Goal: Task Accomplishment & Management: Manage account settings

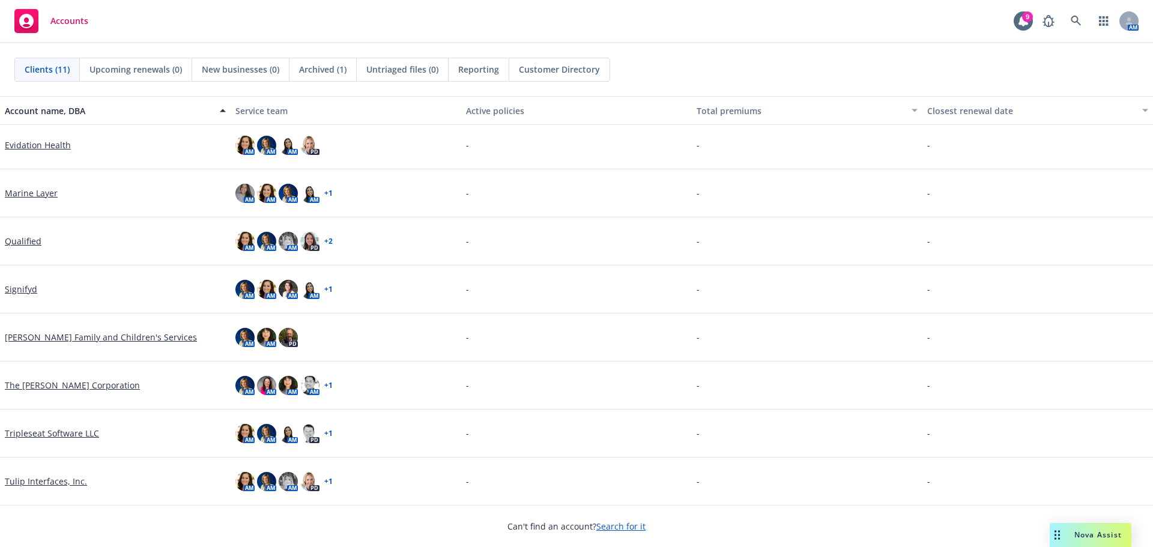
scroll to position [148, 0]
click at [32, 478] on link "Tulip Interfaces, Inc." at bounding box center [46, 480] width 82 height 13
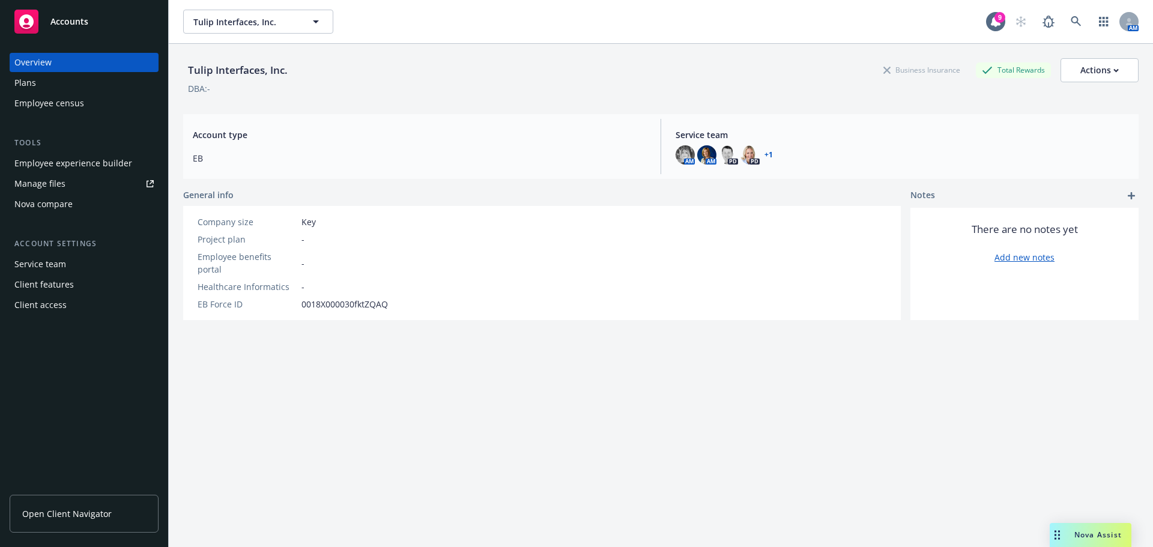
click at [47, 270] on div "Service team" at bounding box center [40, 264] width 52 height 19
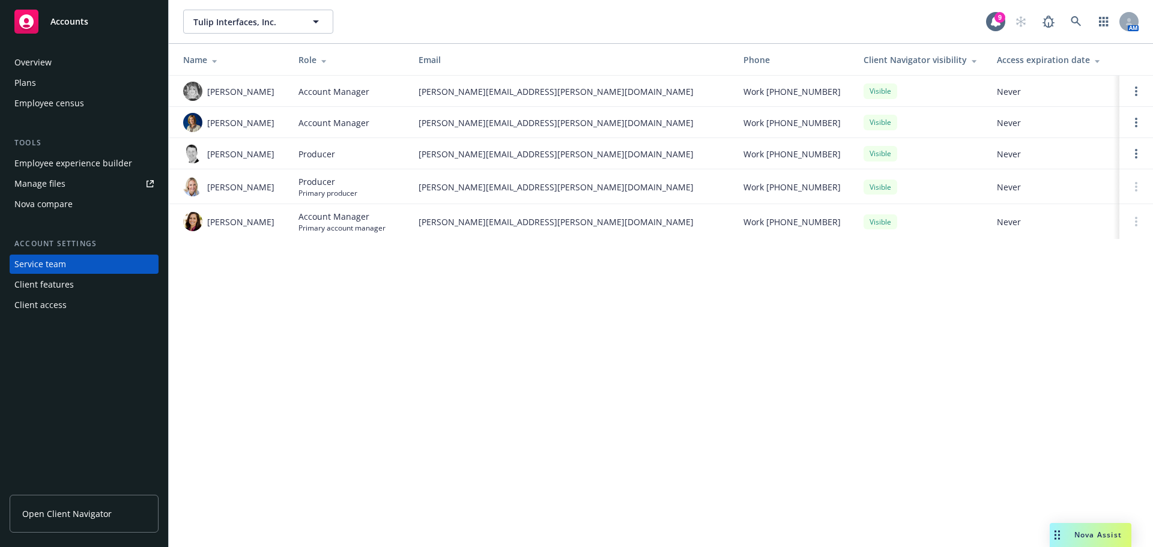
click at [38, 163] on div "Employee experience builder" at bounding box center [73, 163] width 118 height 19
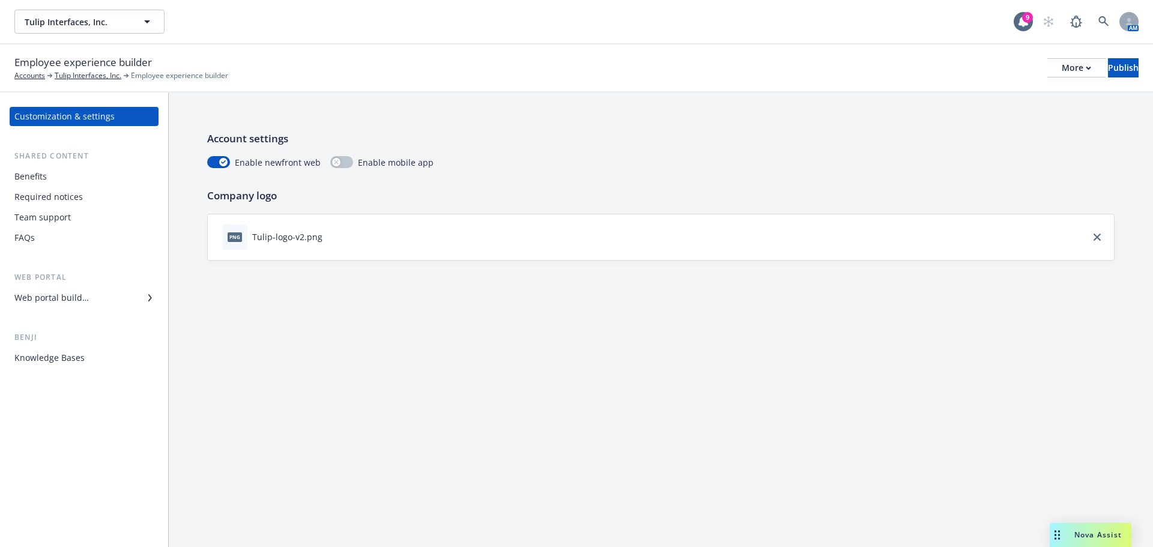
click at [29, 211] on div "Team support" at bounding box center [42, 217] width 56 height 19
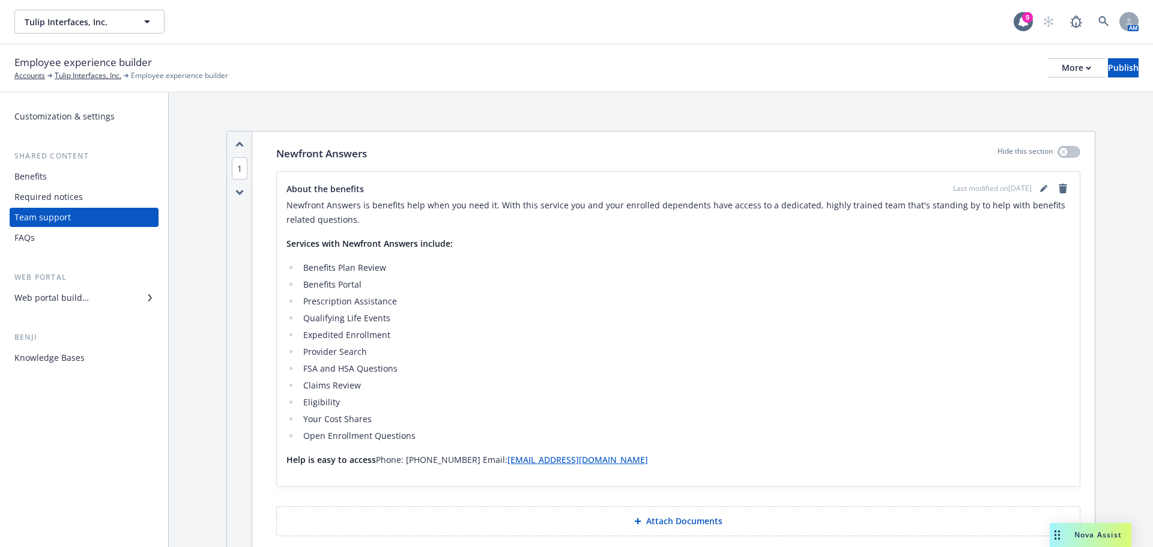
click at [47, 181] on div "Benefits" at bounding box center [83, 176] width 139 height 19
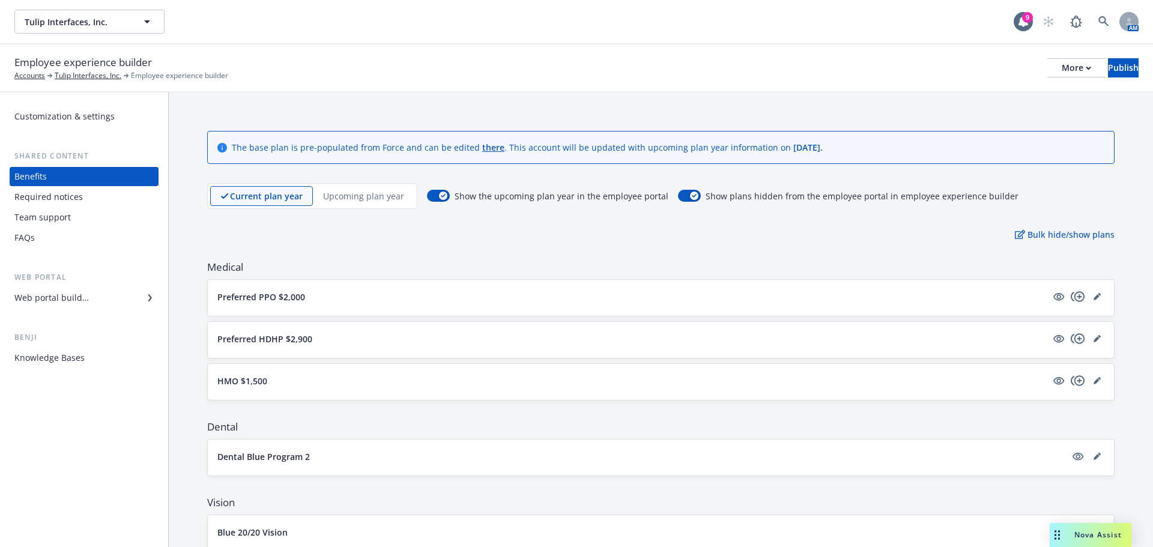
click at [375, 190] on p "Upcoming plan year" at bounding box center [363, 196] width 81 height 13
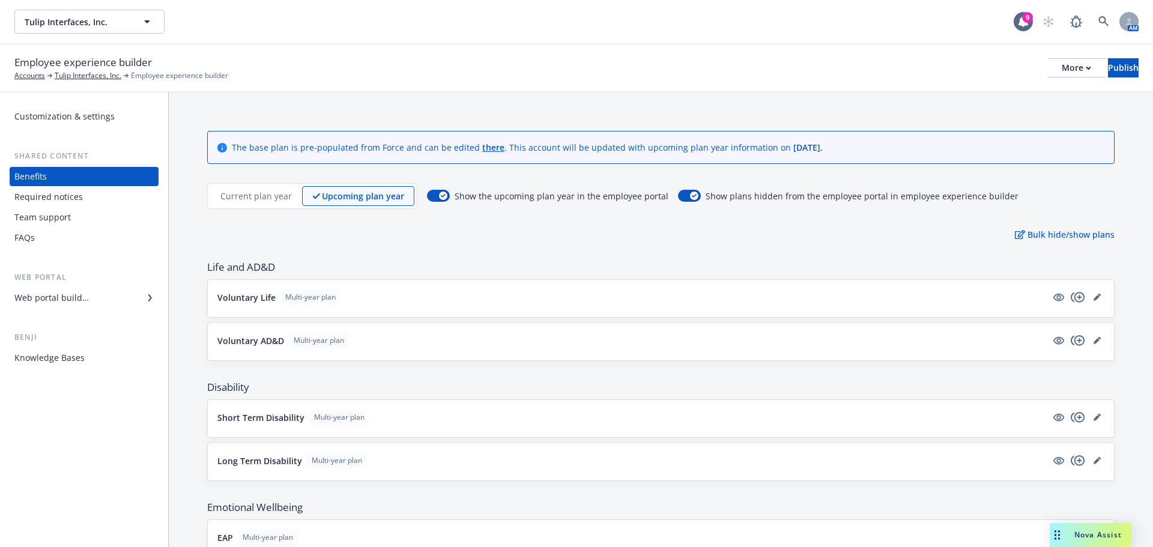
click at [262, 193] on p "Current plan year" at bounding box center [255, 196] width 71 height 13
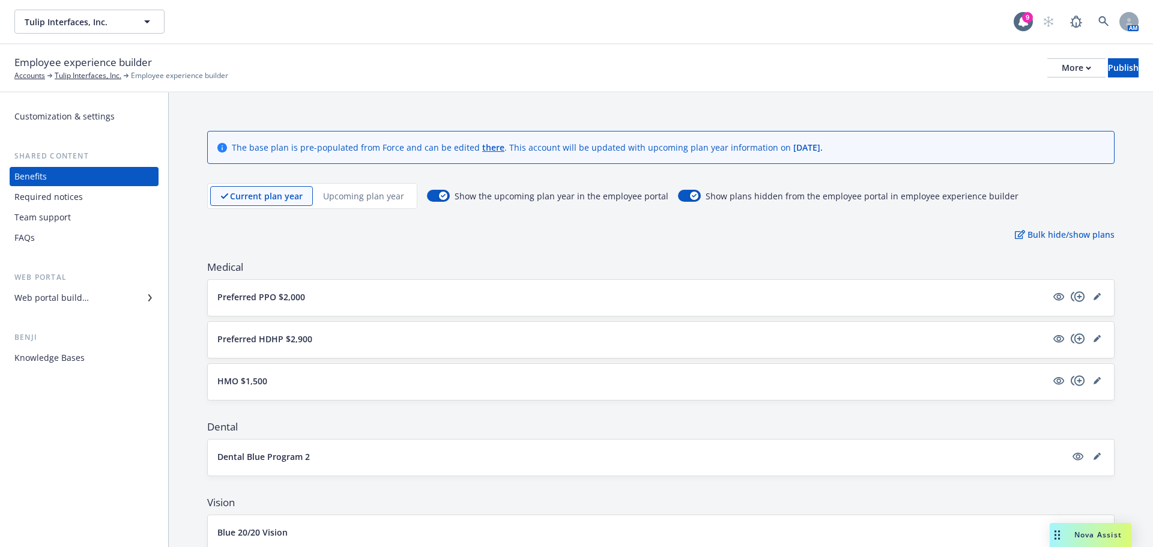
click at [51, 220] on div "Team support" at bounding box center [42, 217] width 56 height 19
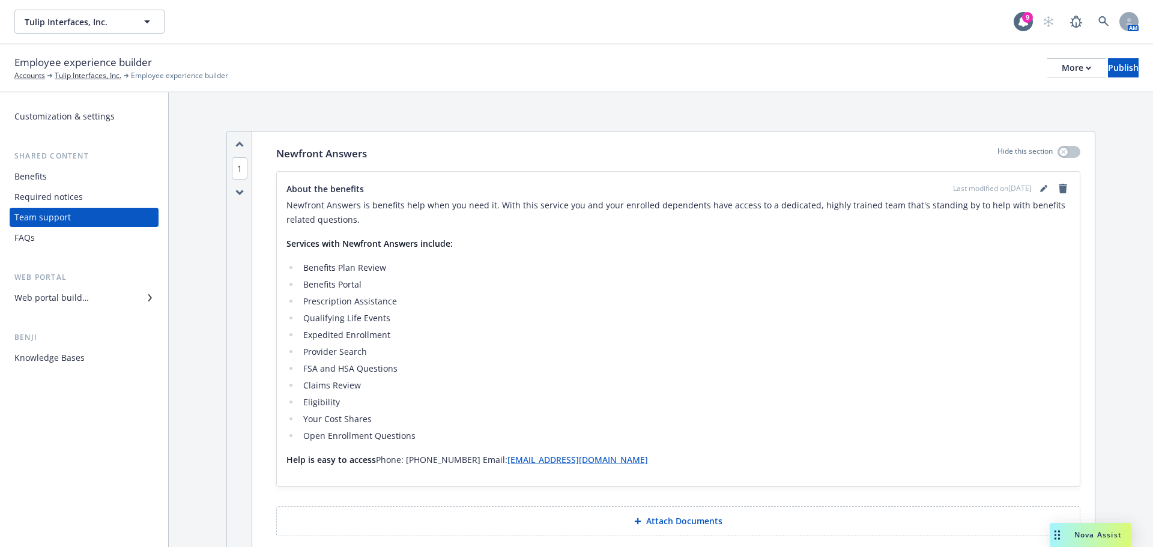
click at [39, 196] on div "Required notices" at bounding box center [48, 196] width 68 height 19
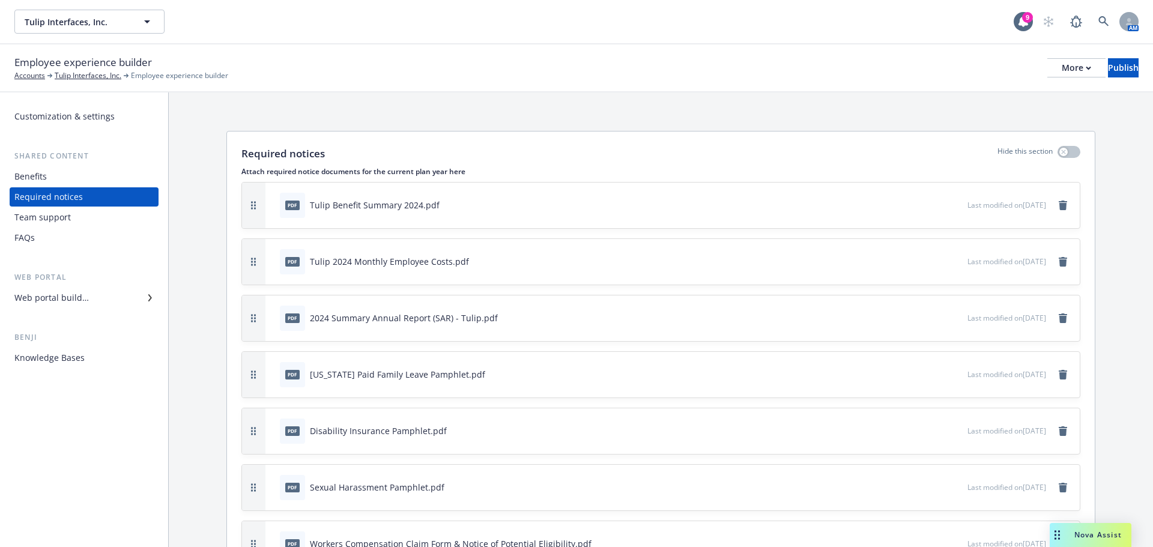
click at [54, 300] on div "Web portal builder" at bounding box center [51, 297] width 74 height 19
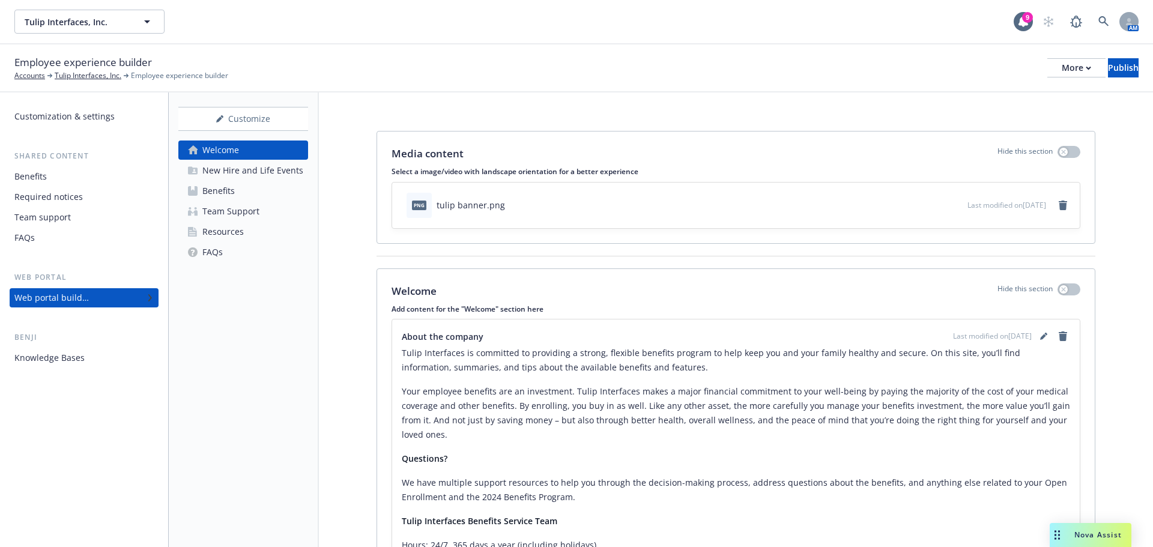
click at [40, 174] on div "Benefits" at bounding box center [30, 176] width 32 height 19
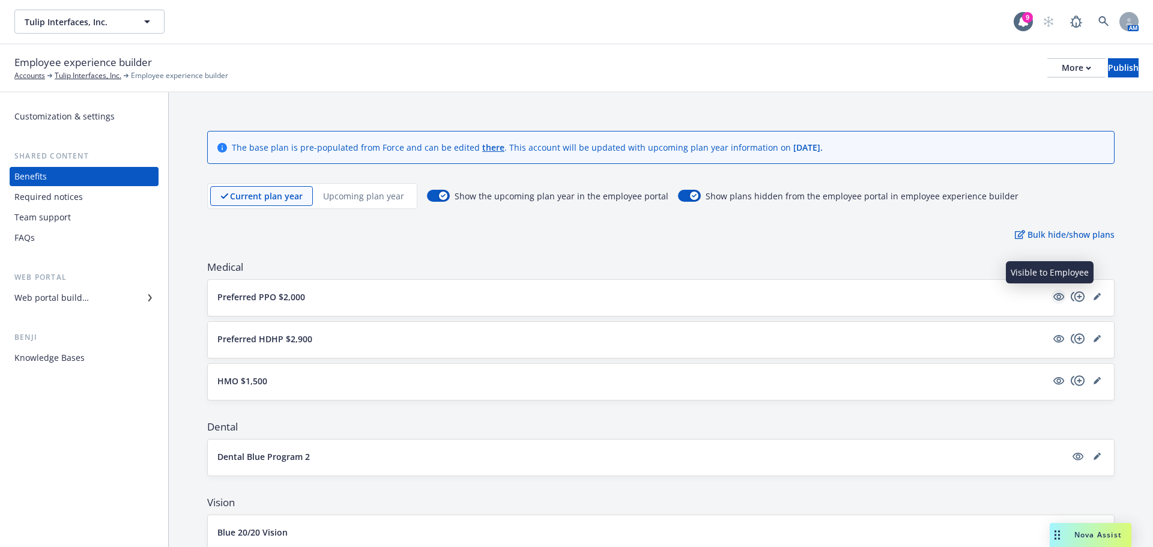
click at [1053, 295] on icon "visible" at bounding box center [1058, 297] width 11 height 8
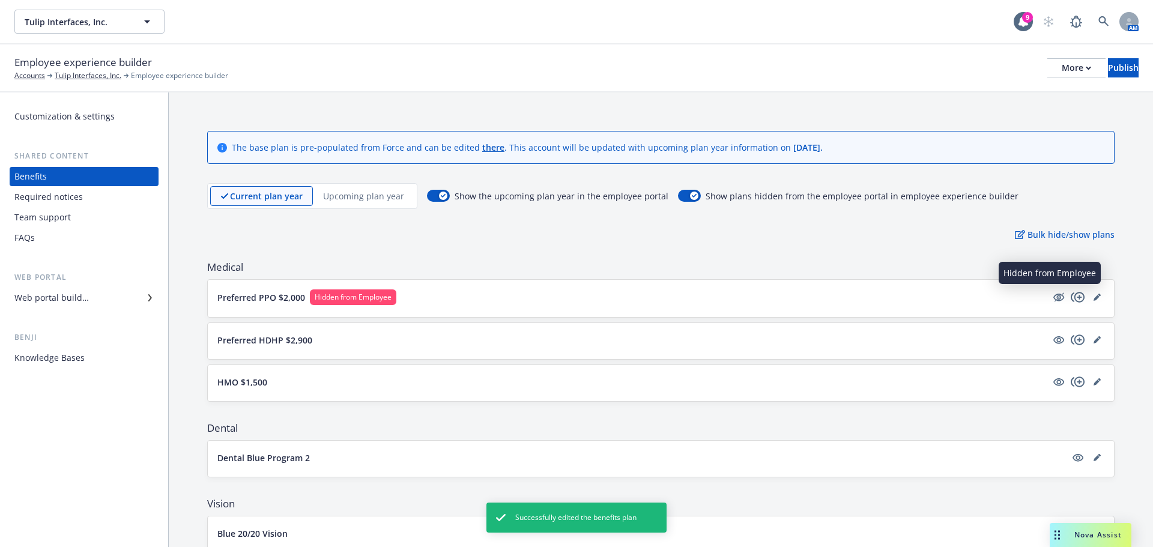
click at [1054, 295] on icon "hidden" at bounding box center [1059, 296] width 10 height 9
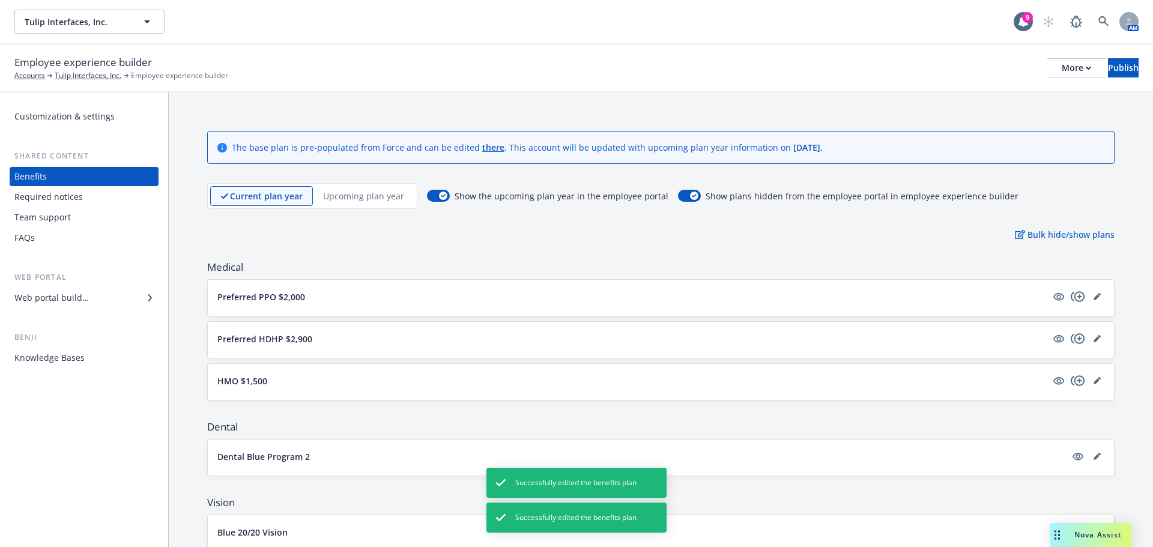
click at [285, 299] on p "Preferred PPO $2,000" at bounding box center [261, 297] width 88 height 13
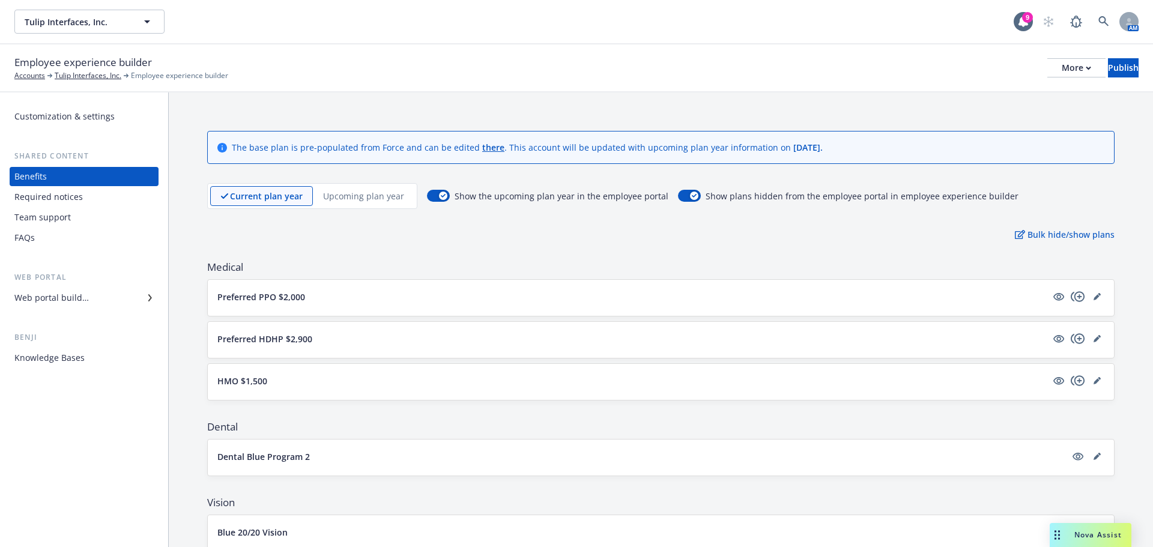
click at [39, 221] on div "Team support" at bounding box center [42, 217] width 56 height 19
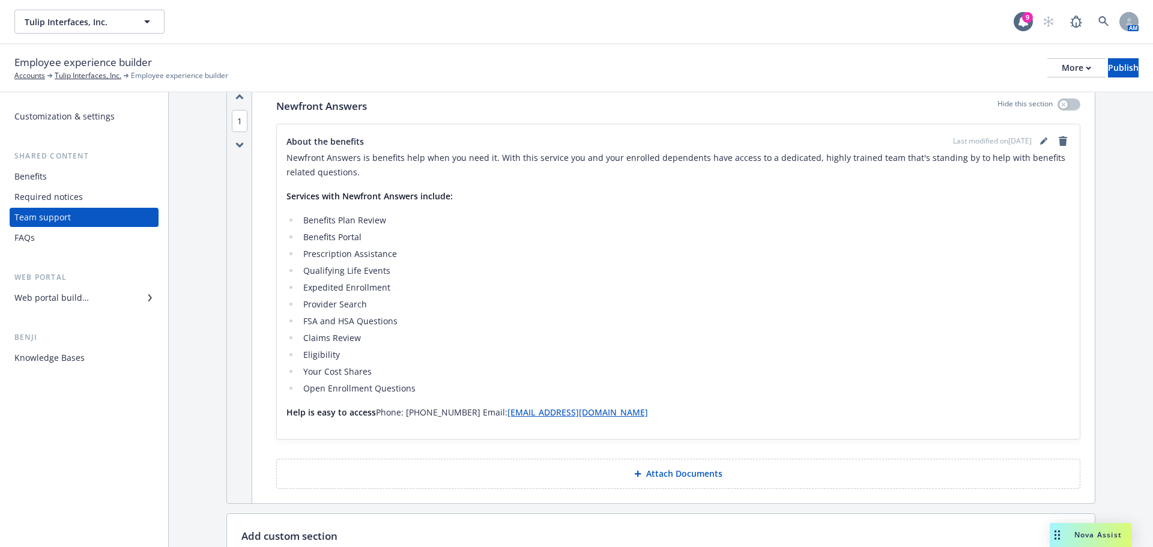
scroll to position [32, 0]
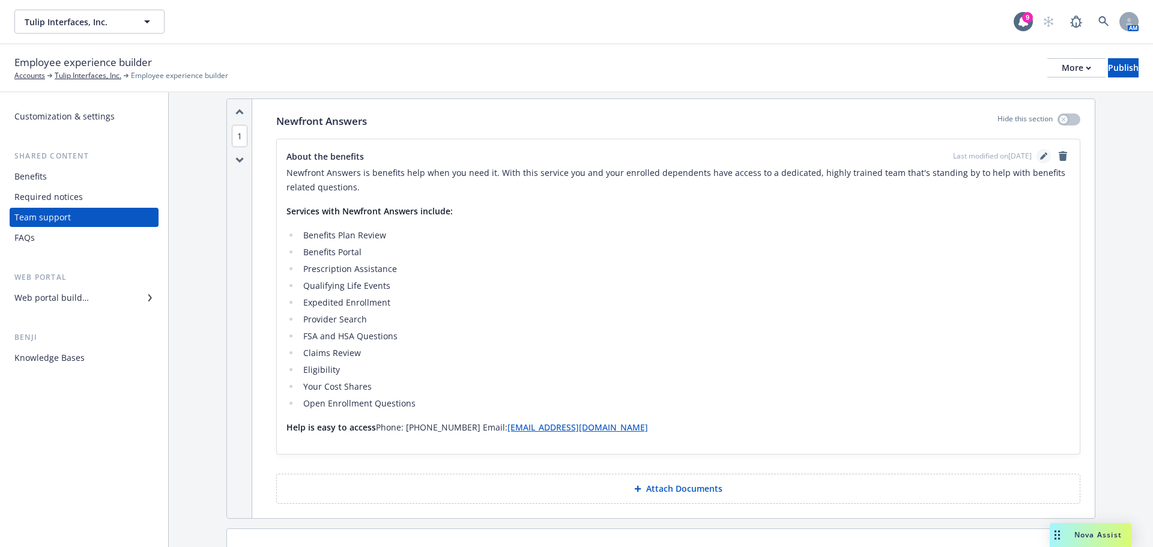
click at [1040, 156] on icon "editPencil" at bounding box center [1043, 156] width 7 height 7
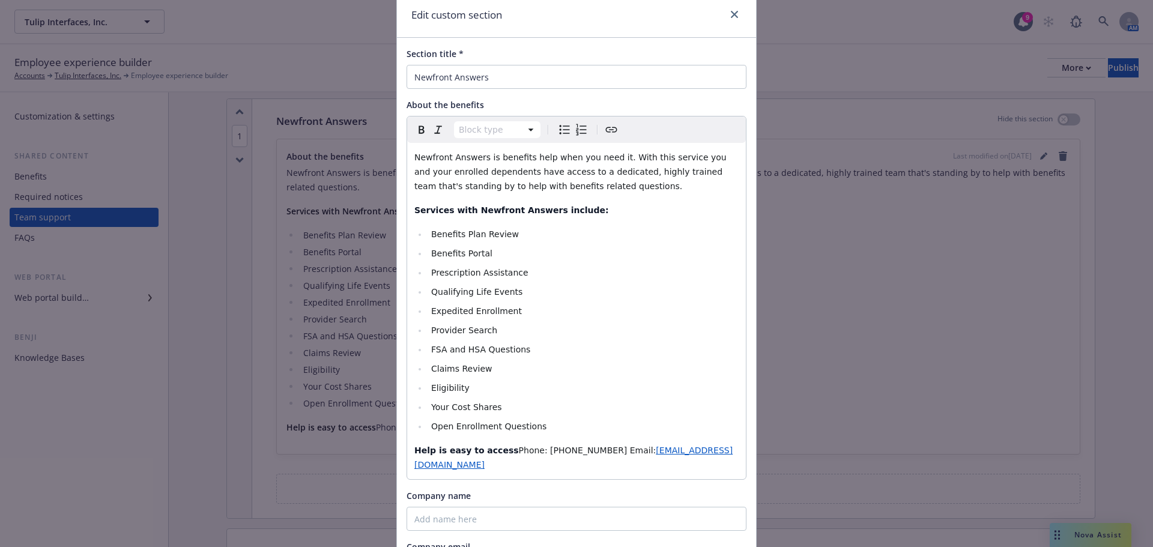
scroll to position [60, 0]
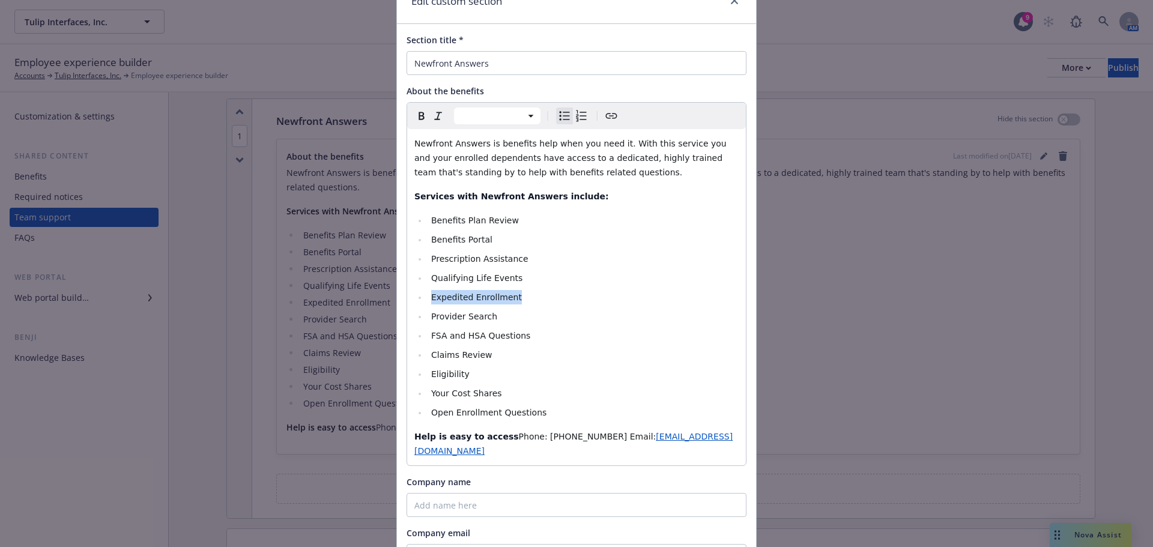
drag, startPoint x: 520, startPoint y: 299, endPoint x: 420, endPoint y: 302, distance: 99.7
click at [420, 302] on ul "Benefits Plan Review Benefits Portal Prescription Assistance Qualifying Life Ev…" at bounding box center [576, 316] width 324 height 207
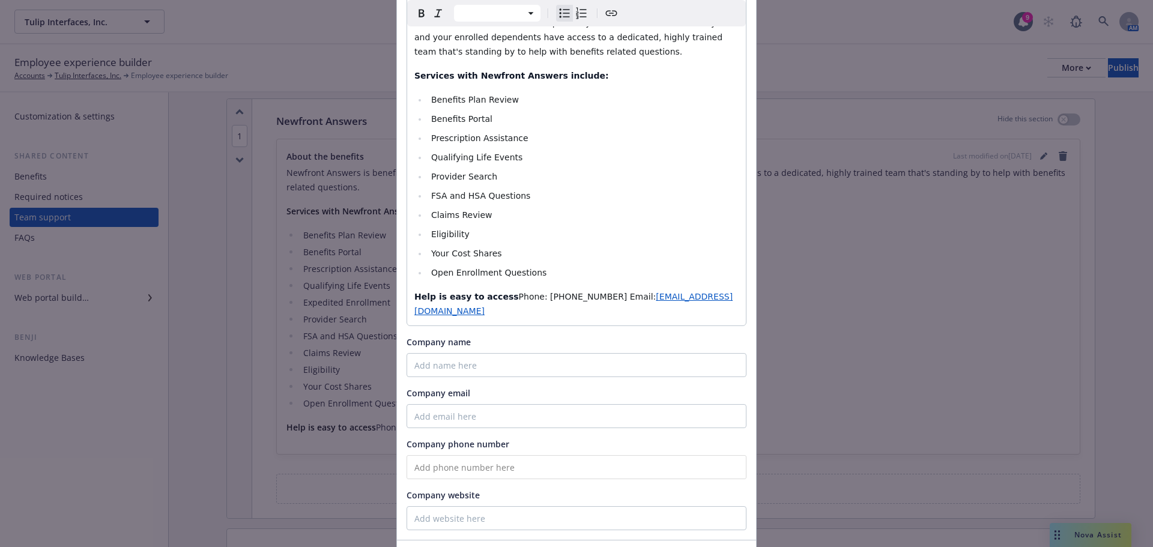
scroll to position [240, 0]
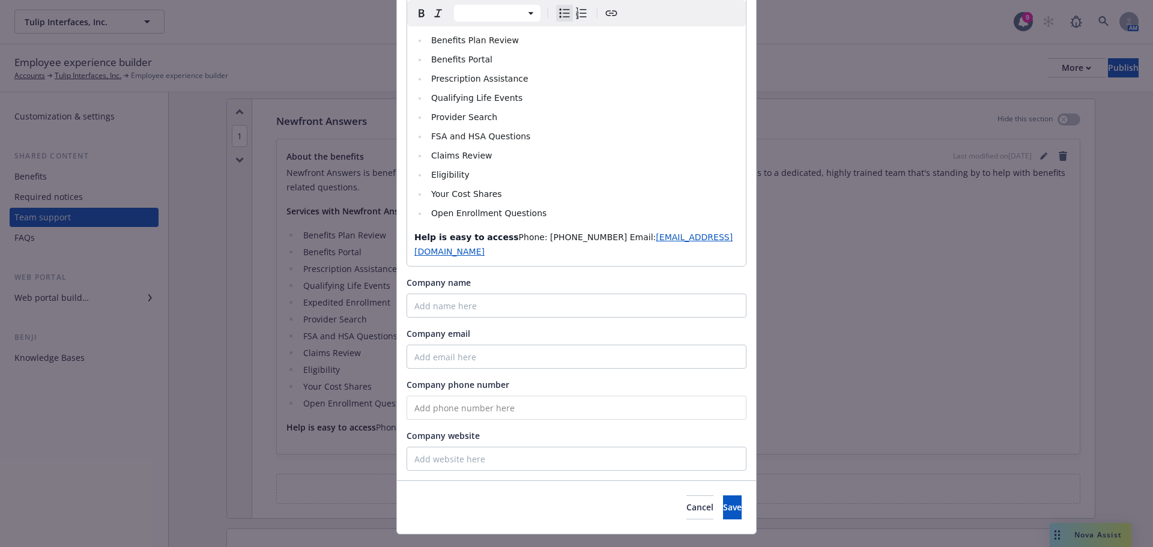
select select "paragraph"
drag, startPoint x: 524, startPoint y: 236, endPoint x: 578, endPoint y: 238, distance: 54.7
click at [578, 238] on span "Phone: (650) 394-3772 Email:" at bounding box center [588, 237] width 138 height 10
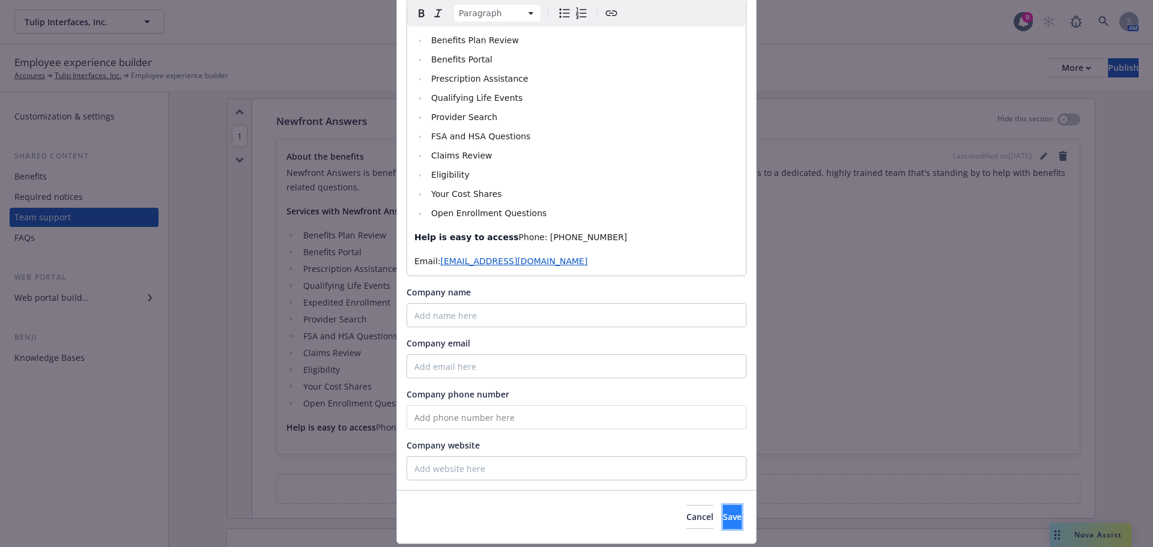
click at [723, 516] on span "Save" at bounding box center [732, 516] width 19 height 11
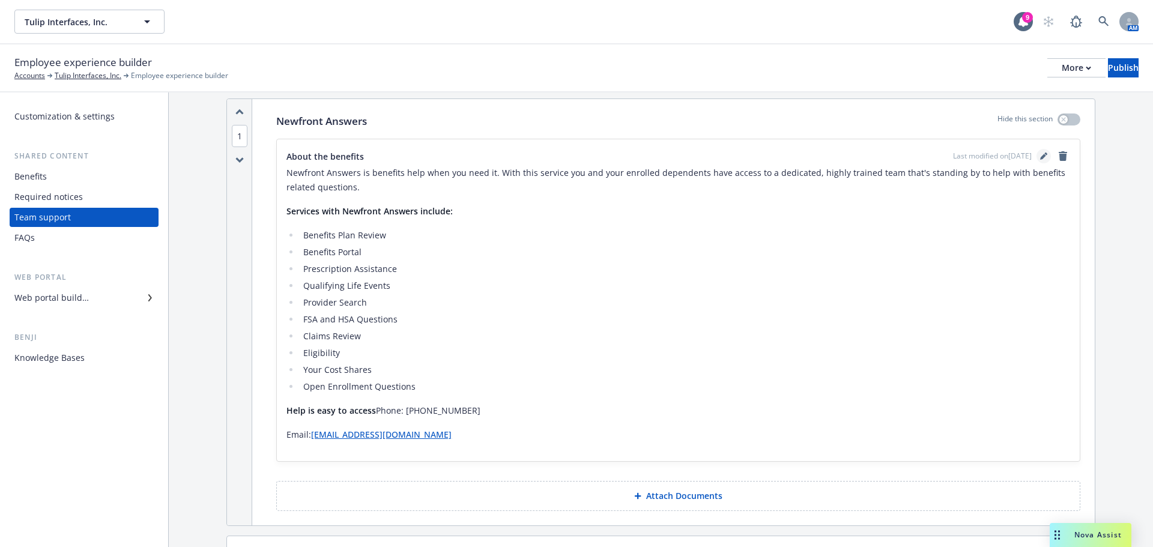
click at [1040, 157] on icon "editPencil" at bounding box center [1043, 157] width 6 height 6
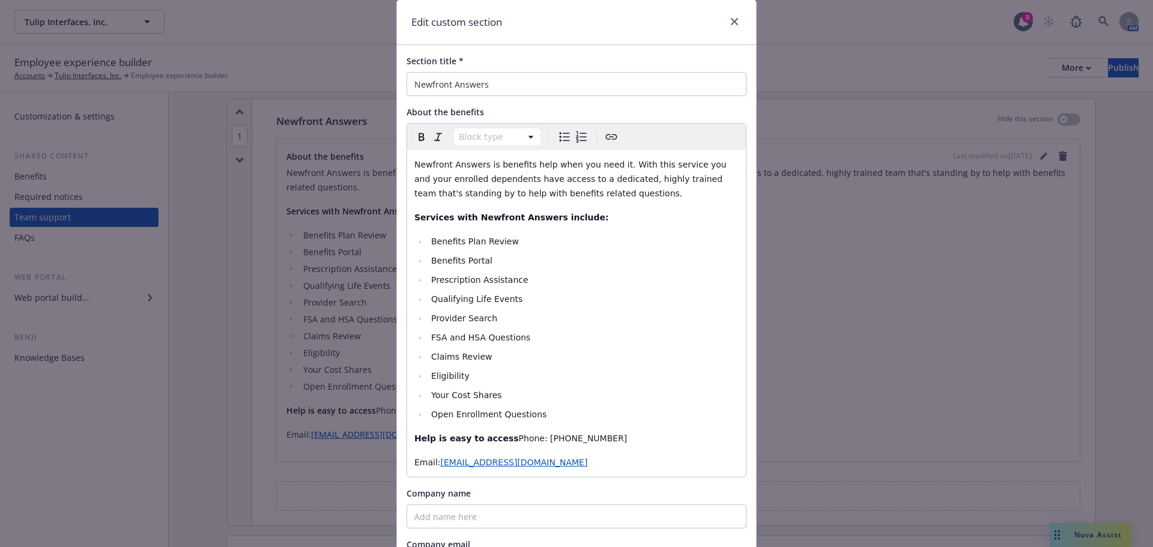
scroll to position [60, 0]
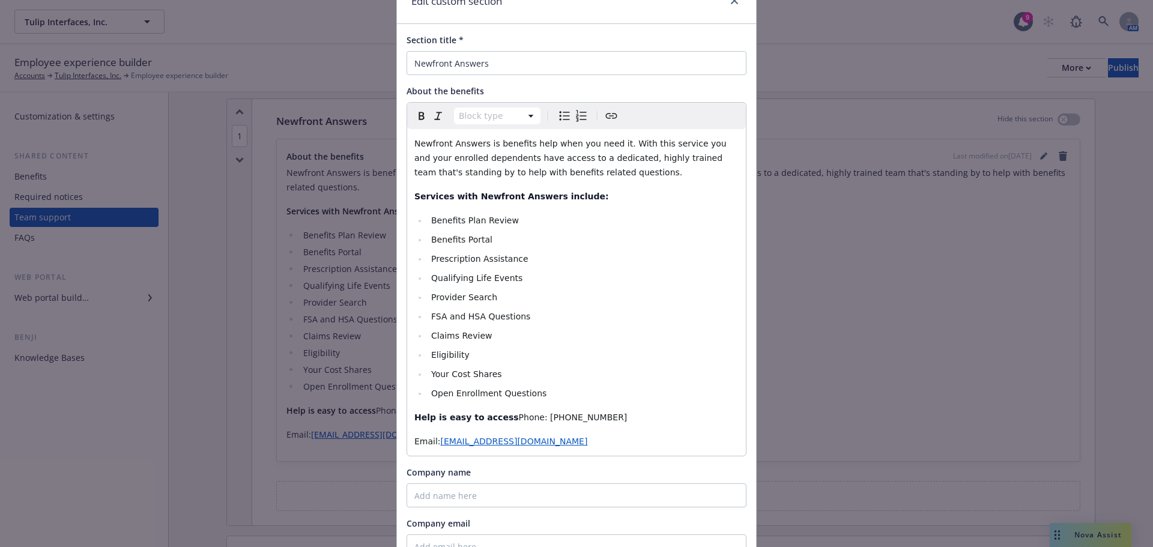
click at [519, 418] on span "Phone: 866-511-9006" at bounding box center [573, 418] width 109 height 10
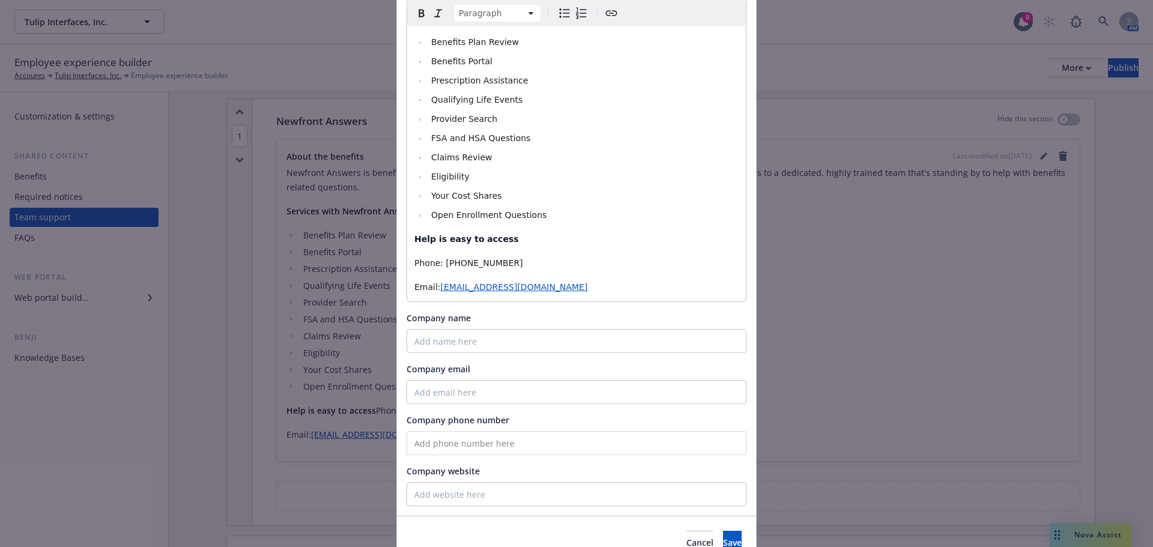
scroll to position [300, 0]
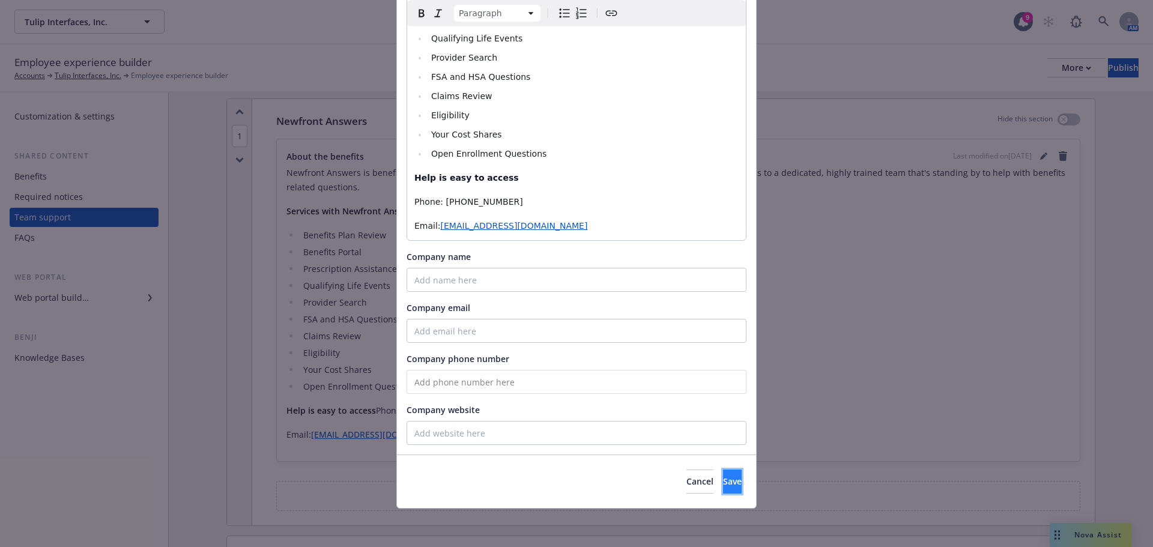
click at [723, 482] on span "Save" at bounding box center [732, 481] width 19 height 11
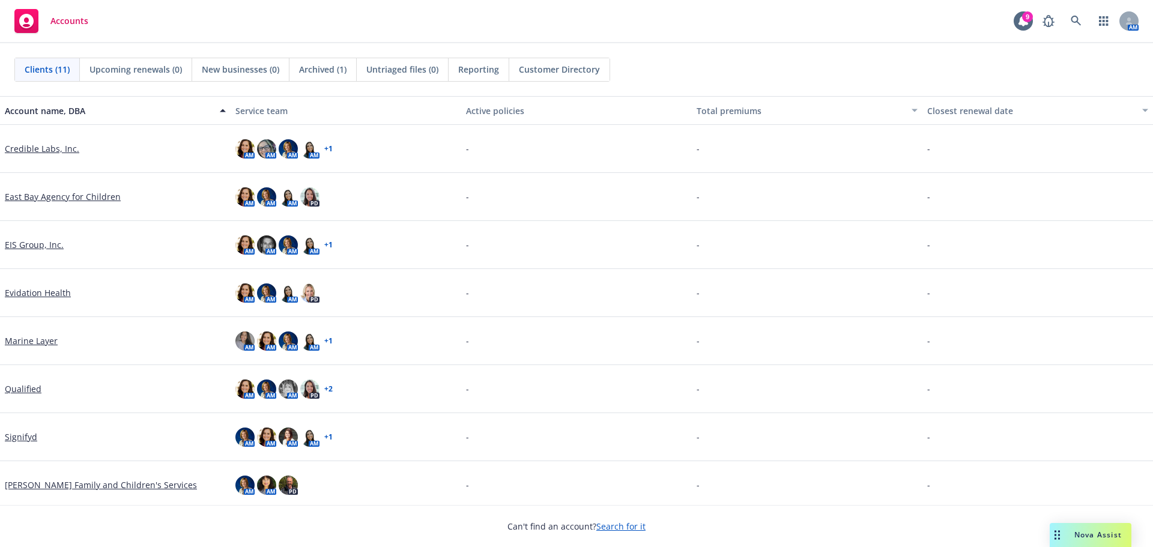
click at [25, 151] on link "Credible Labs, Inc." at bounding box center [42, 148] width 74 height 13
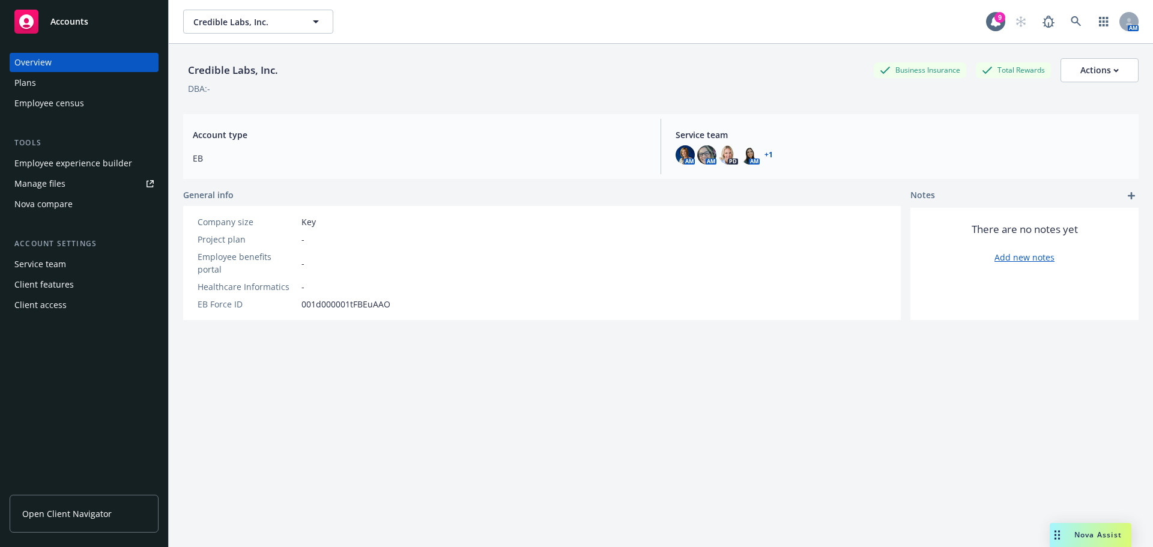
click at [86, 163] on div "Employee experience builder" at bounding box center [73, 163] width 118 height 19
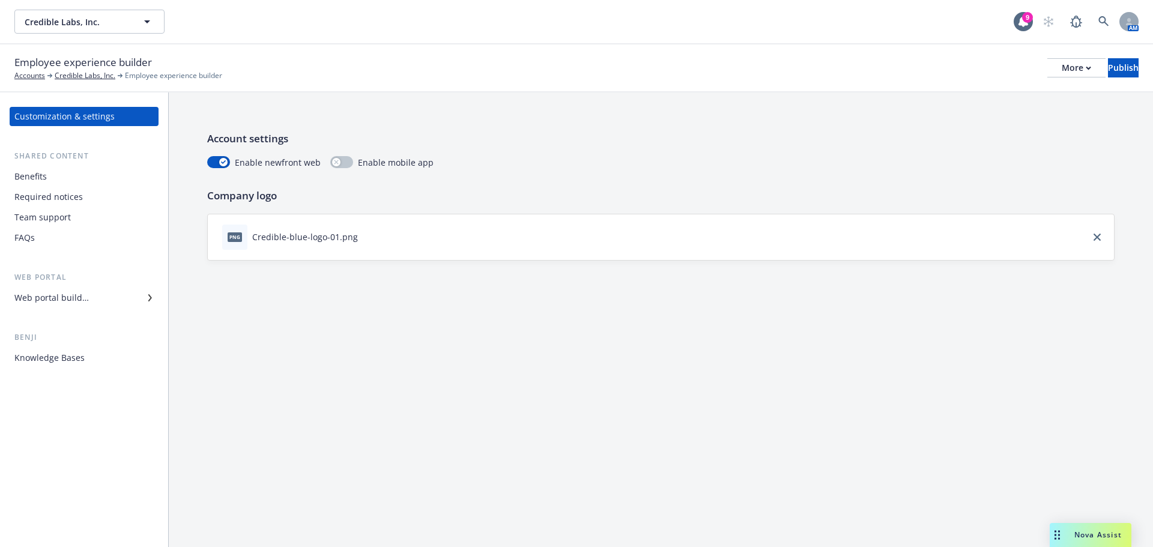
click at [39, 215] on div "Team support" at bounding box center [42, 217] width 56 height 19
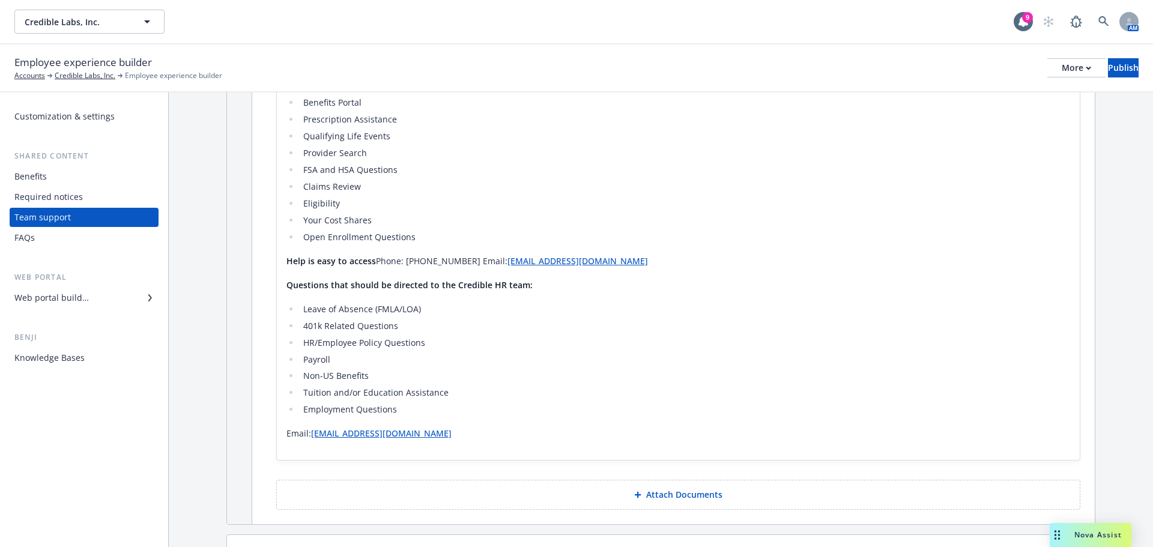
scroll to position [420, 0]
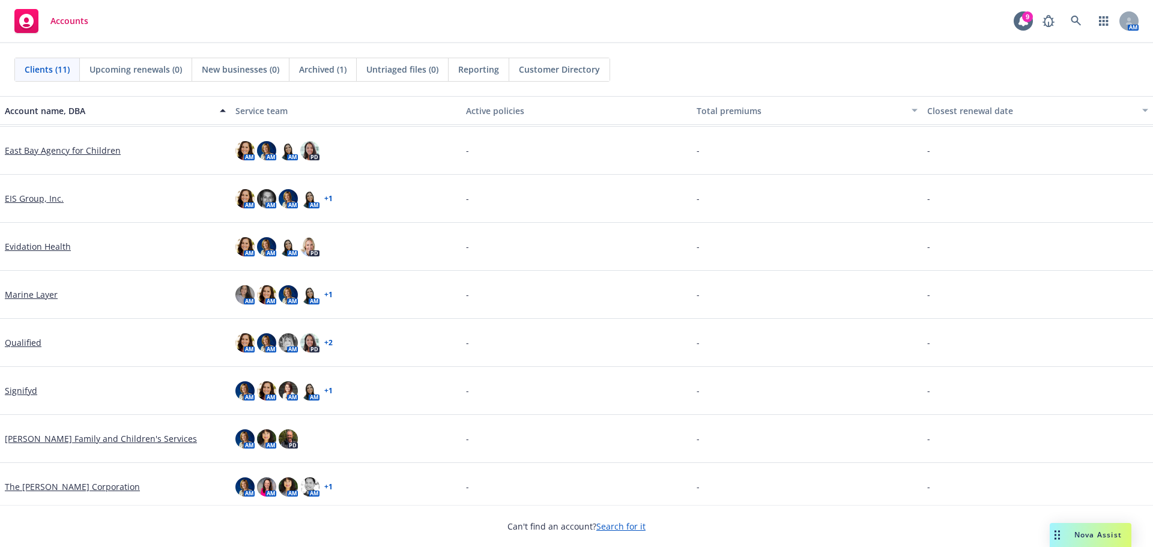
scroll to position [60, 0]
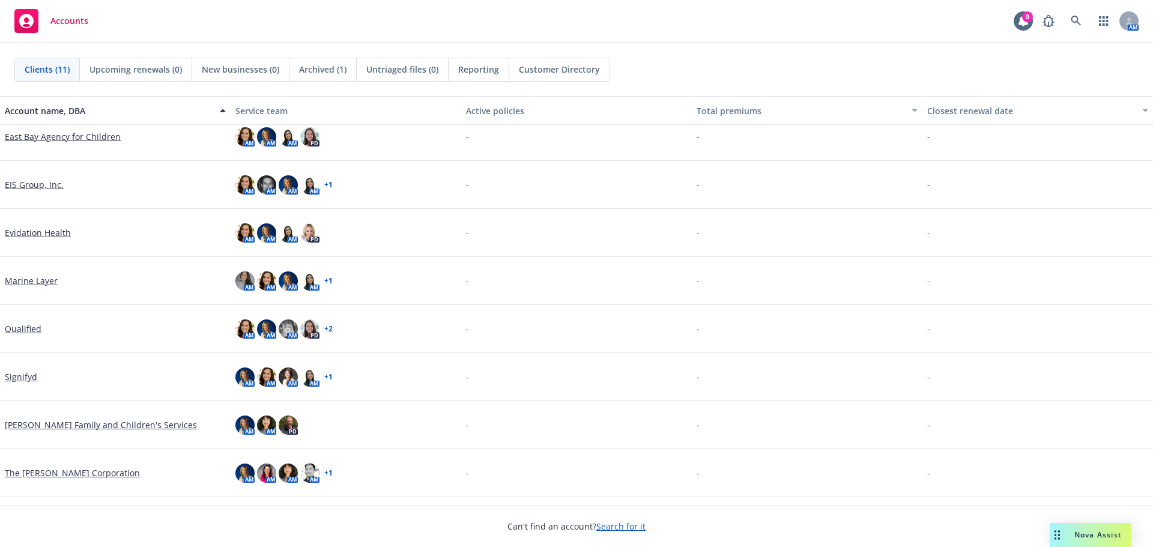
click at [38, 283] on link "Marine Layer" at bounding box center [31, 280] width 53 height 13
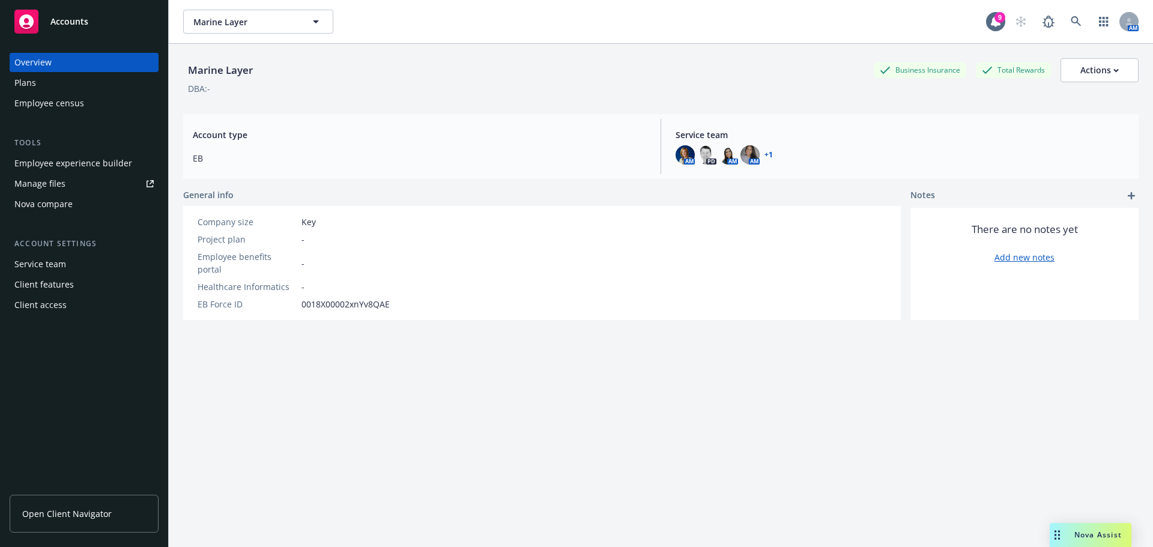
click at [99, 162] on div "Employee experience builder" at bounding box center [73, 163] width 118 height 19
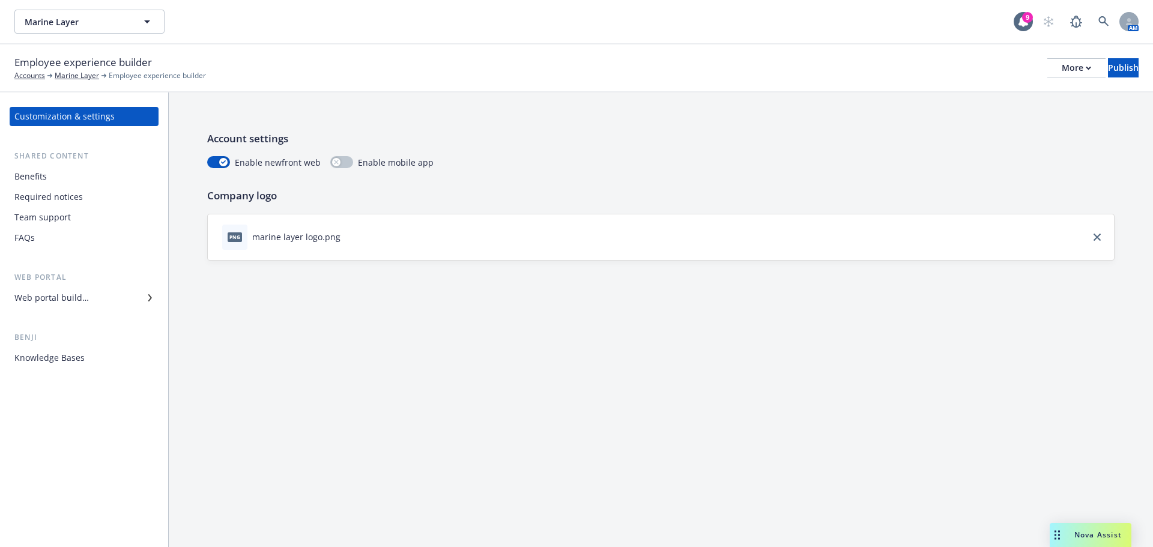
click at [39, 219] on div "Team support" at bounding box center [42, 217] width 56 height 19
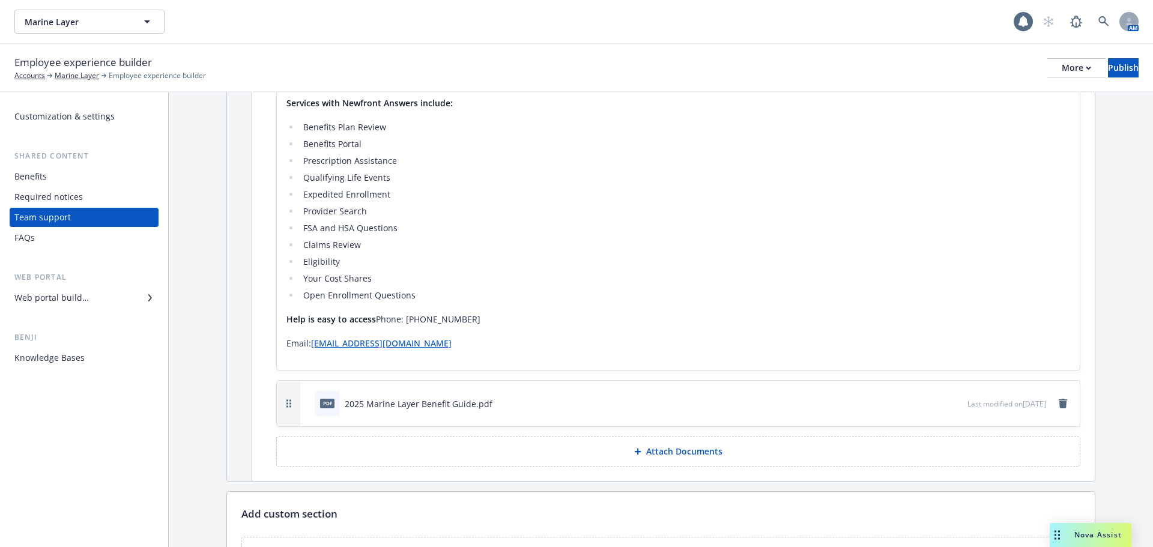
scroll to position [180, 0]
